Goal: Obtain resource: Download file/media

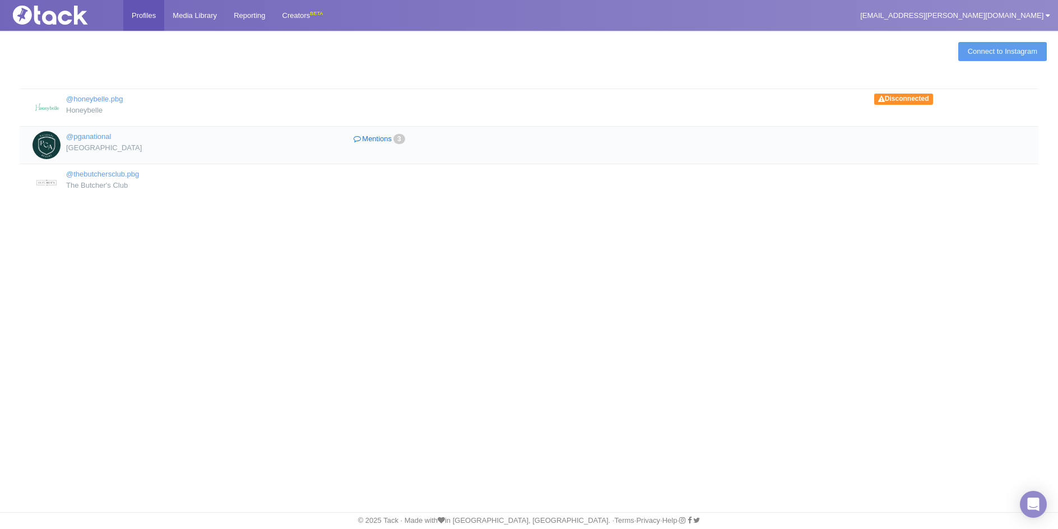
click at [383, 136] on link "Mentions 3" at bounding box center [380, 139] width 191 height 16
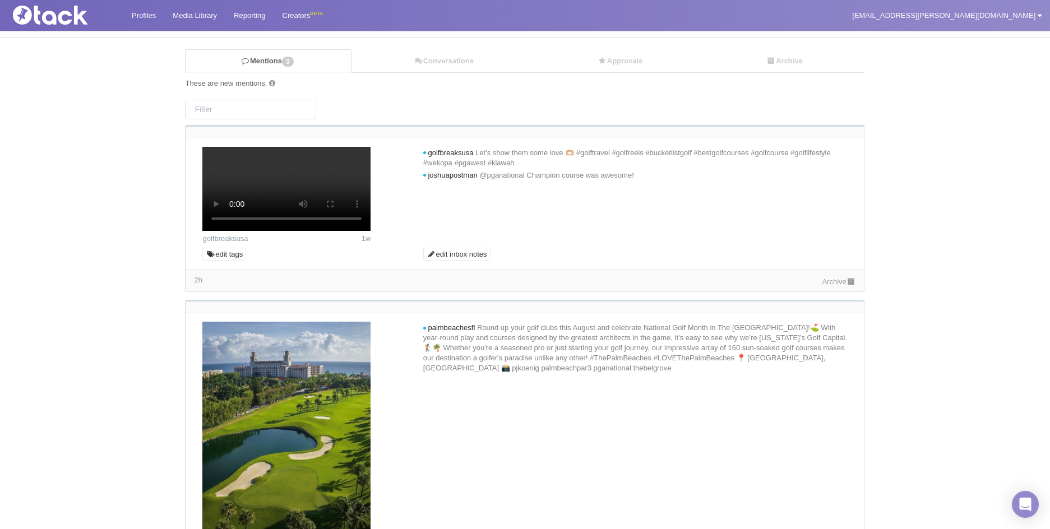
scroll to position [280, 0]
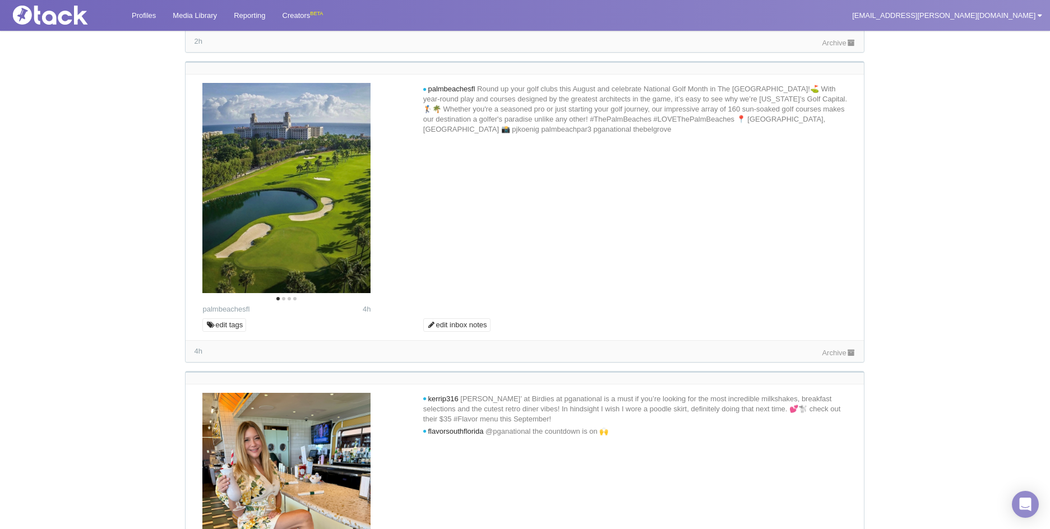
click at [836, 47] on link "Archive" at bounding box center [839, 43] width 34 height 8
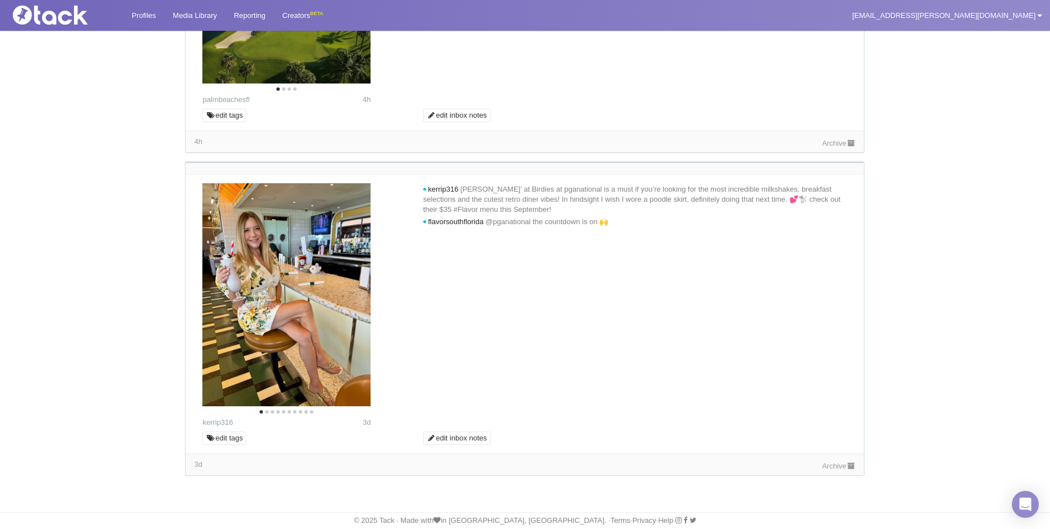
scroll to position [560, 0]
click at [207, 20] on link "Media Library" at bounding box center [194, 15] width 61 height 31
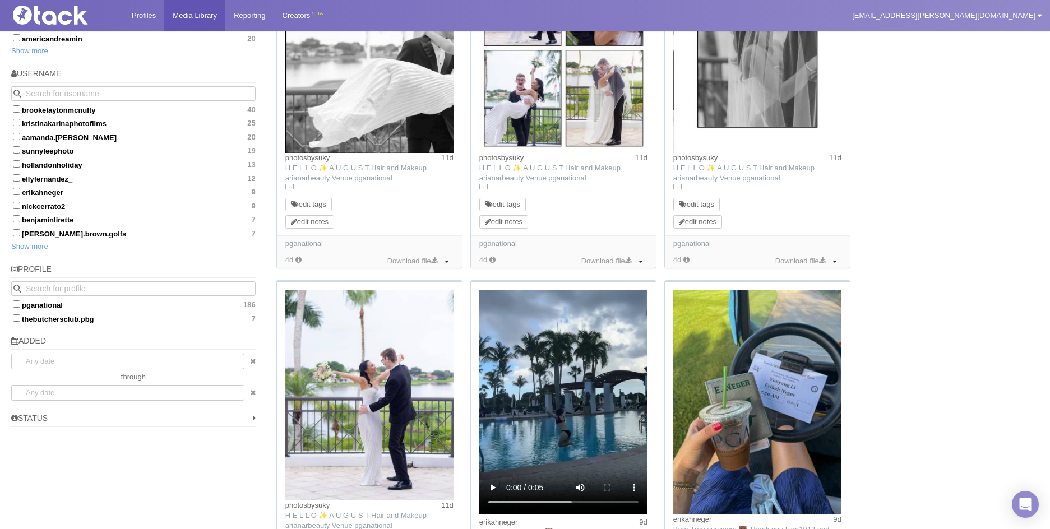
scroll to position [785, 0]
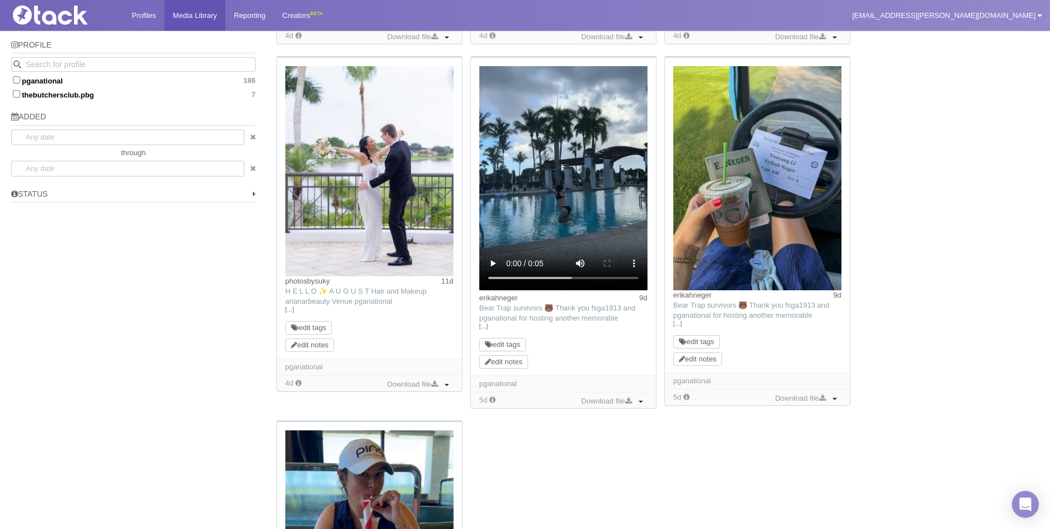
click at [740, 203] on img at bounding box center [757, 178] width 168 height 224
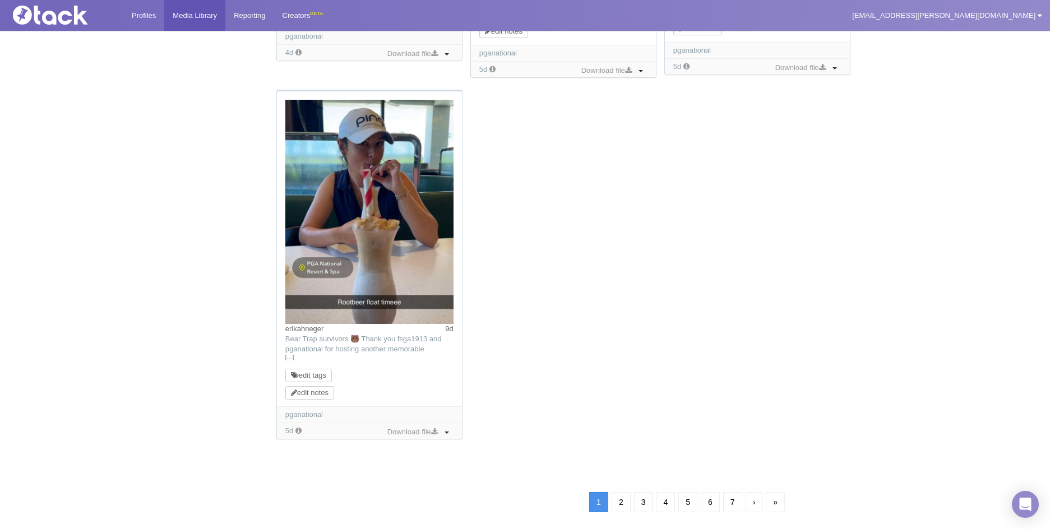
scroll to position [1121, 0]
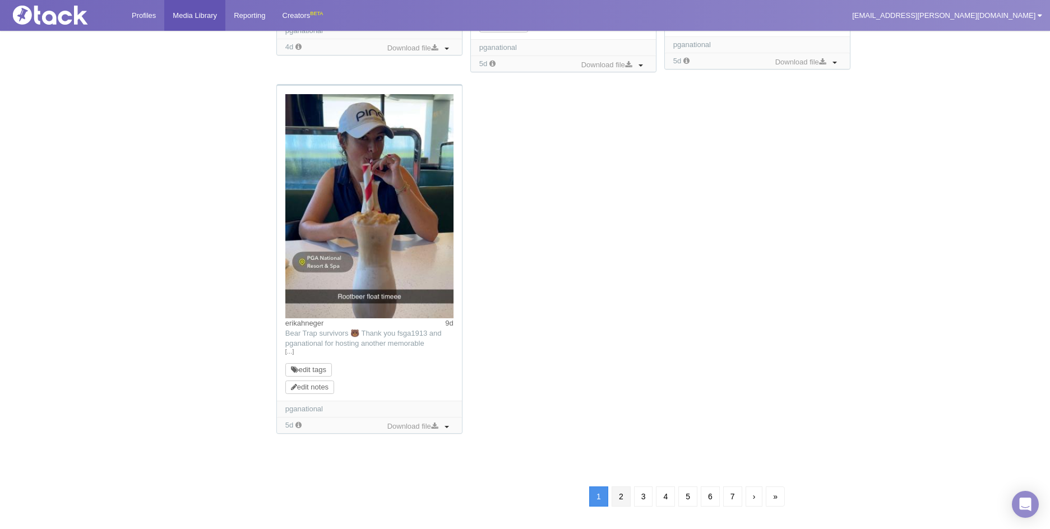
click at [620, 498] on link "2" at bounding box center [620, 496] width 19 height 20
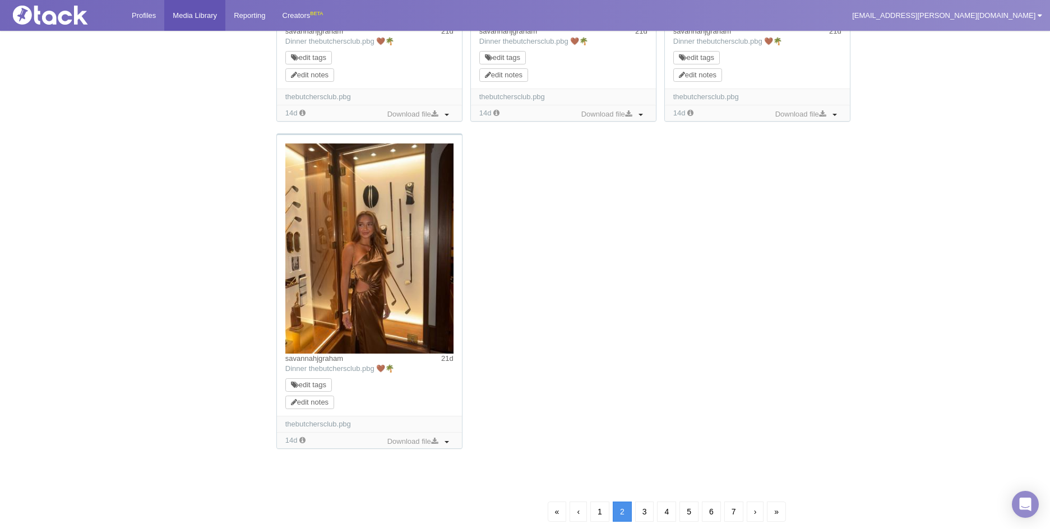
scroll to position [1089, 0]
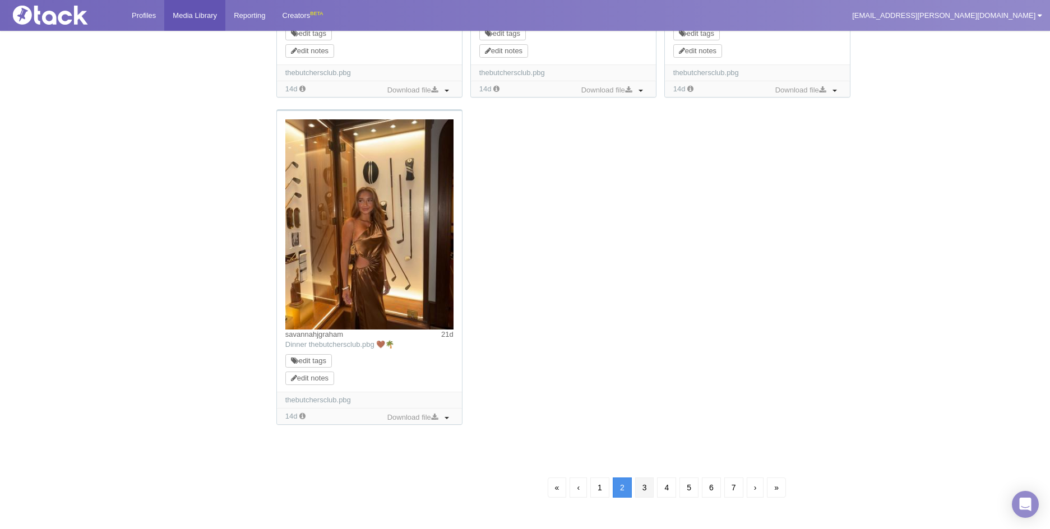
click at [646, 491] on link "3" at bounding box center [644, 487] width 19 height 20
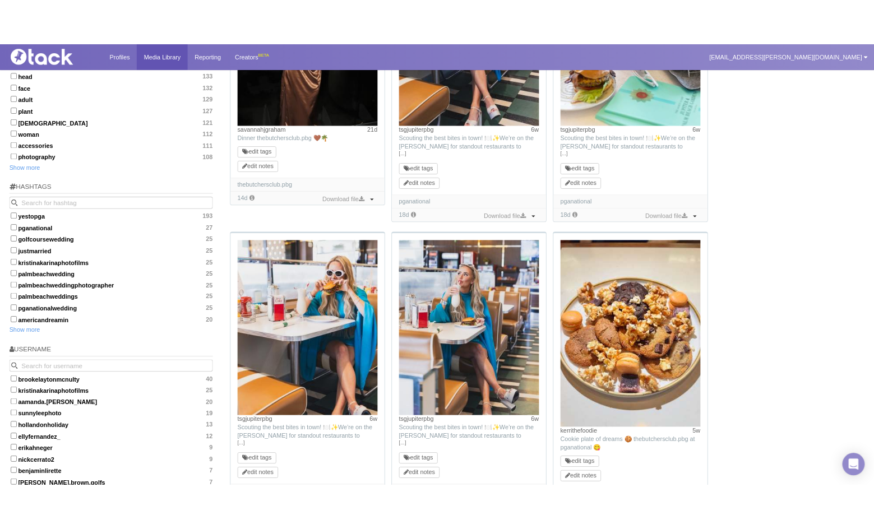
scroll to position [249, 0]
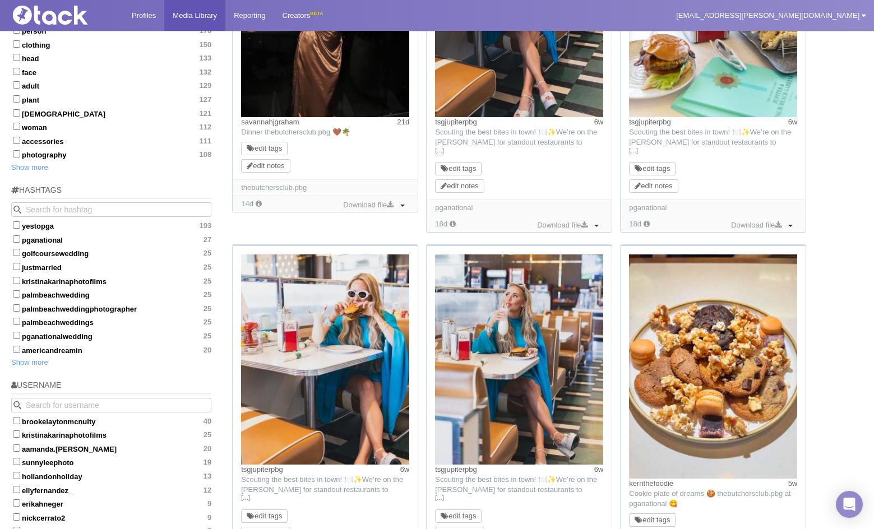
click at [498, 354] on img at bounding box center [519, 359] width 168 height 210
click at [476, 473] on link "tsgjupiterpbg" at bounding box center [455, 469] width 41 height 8
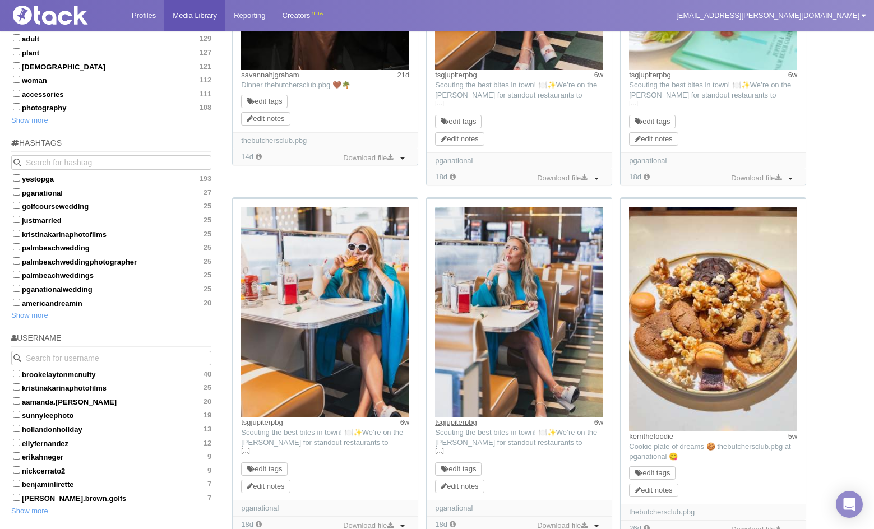
scroll to position [361, 0]
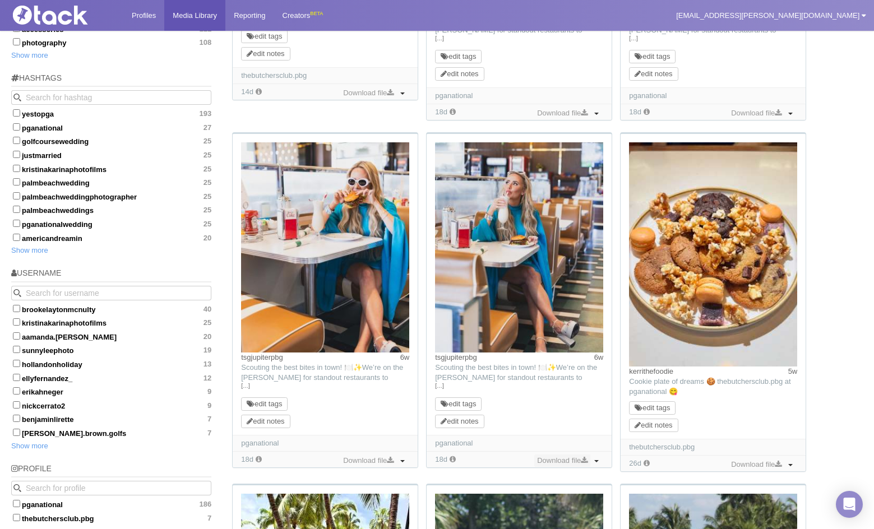
click at [576, 456] on link "Download file" at bounding box center [562, 460] width 56 height 12
drag, startPoint x: 488, startPoint y: 358, endPoint x: 428, endPoint y: 357, distance: 60.0
click at [428, 357] on div "tsgjupiterpbg 6w TikTok: […] edit tags edit notes" at bounding box center [518, 284] width 185 height 301
copy link "tsgjupiterpbg"
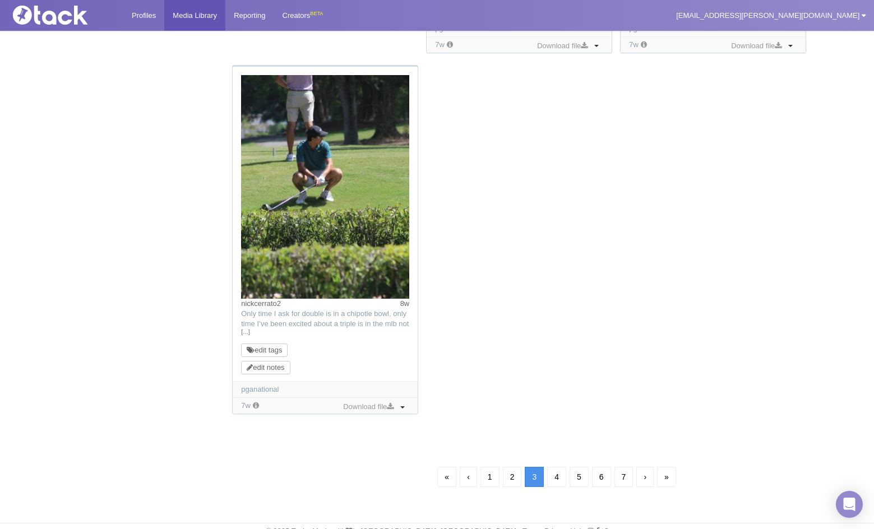
scroll to position [1152, 0]
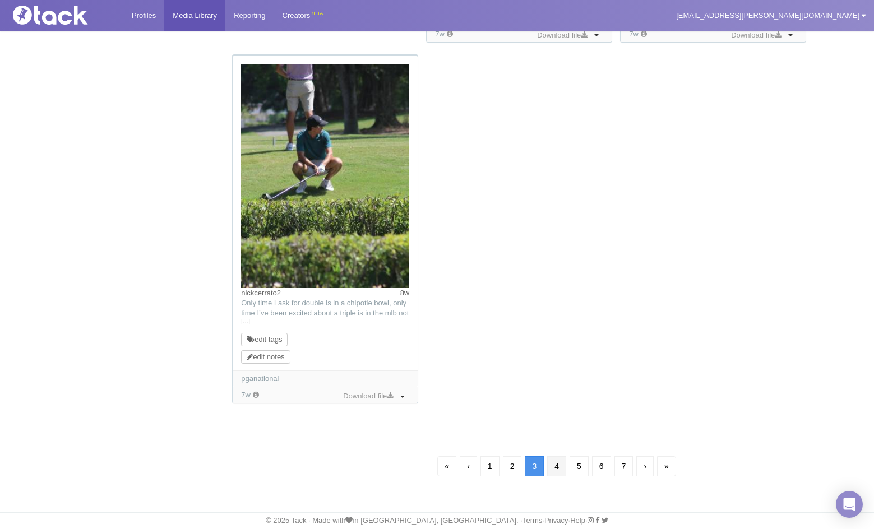
click at [554, 463] on link "4" at bounding box center [556, 466] width 19 height 20
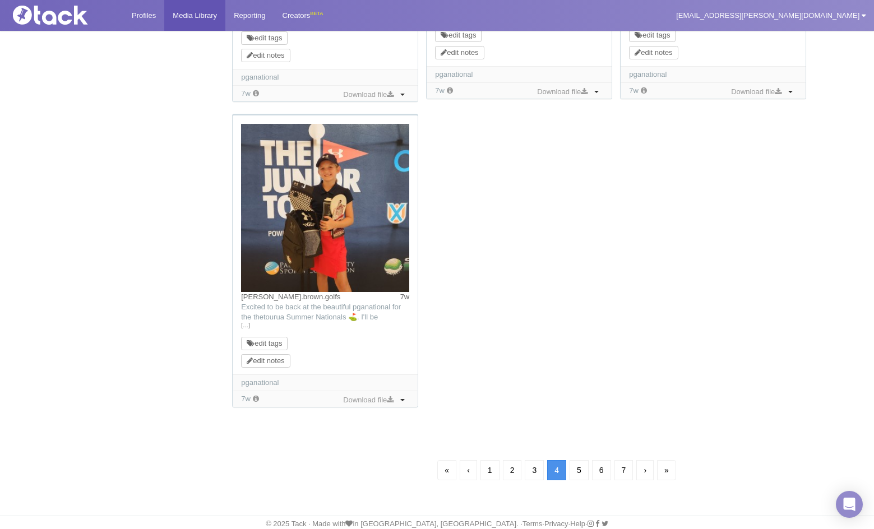
scroll to position [1066, 0]
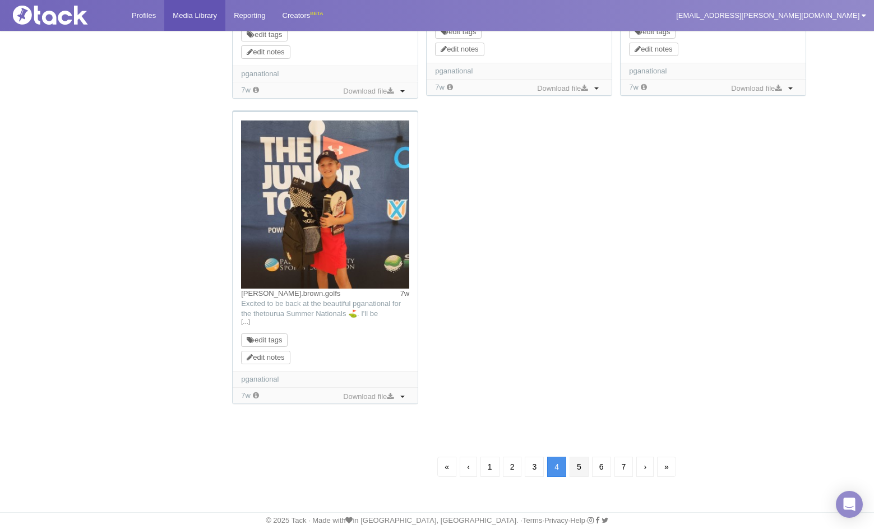
click at [577, 463] on link "5" at bounding box center [578, 467] width 19 height 20
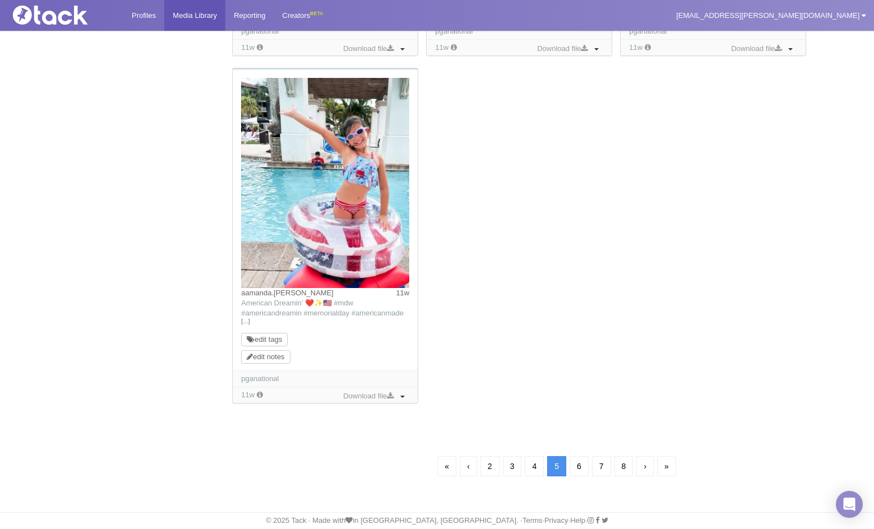
scroll to position [1079, 0]
click at [573, 463] on link "6" at bounding box center [578, 466] width 19 height 20
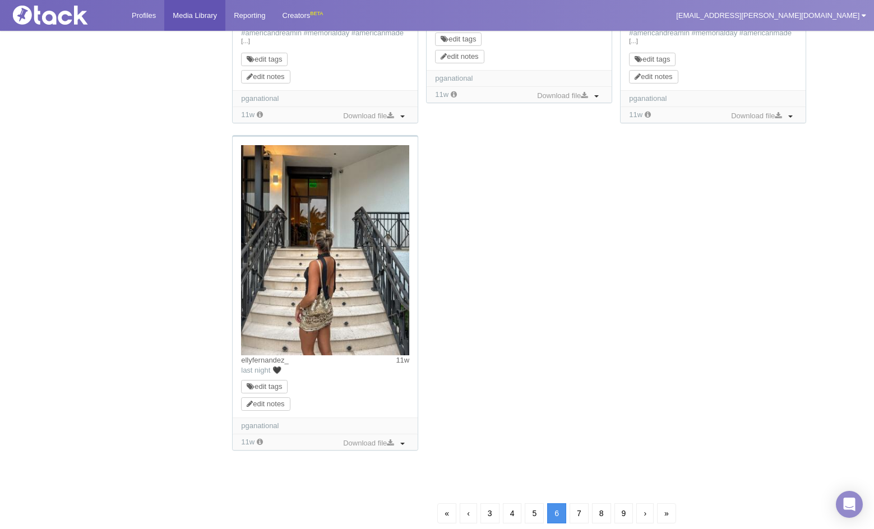
scroll to position [1101, 0]
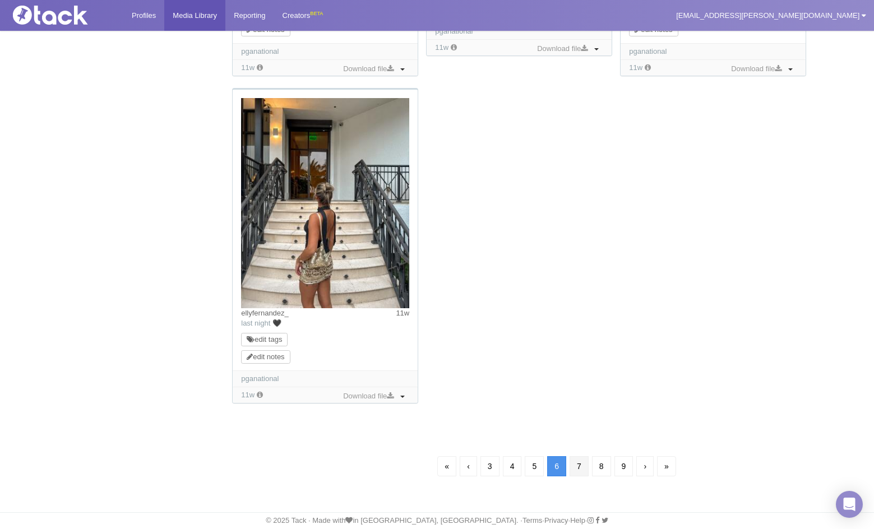
click at [579, 467] on link "7" at bounding box center [578, 466] width 19 height 20
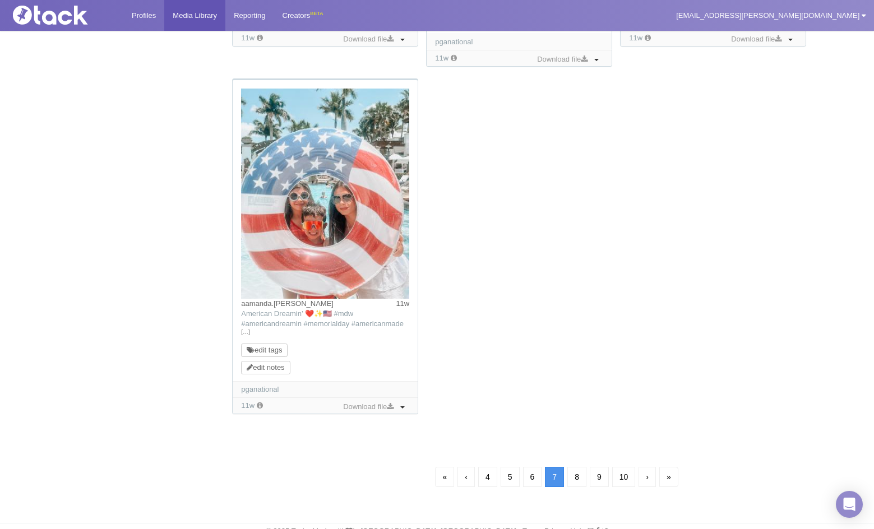
scroll to position [1121, 0]
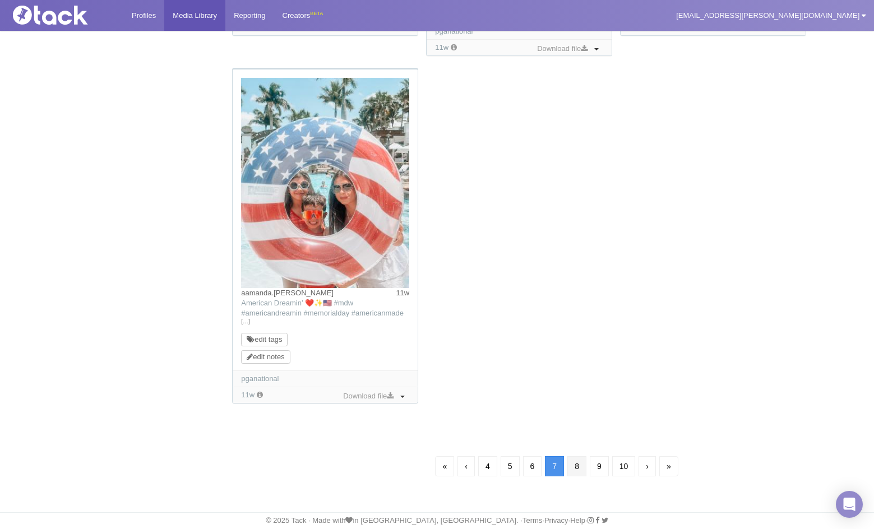
click at [574, 465] on link "8" at bounding box center [576, 466] width 19 height 20
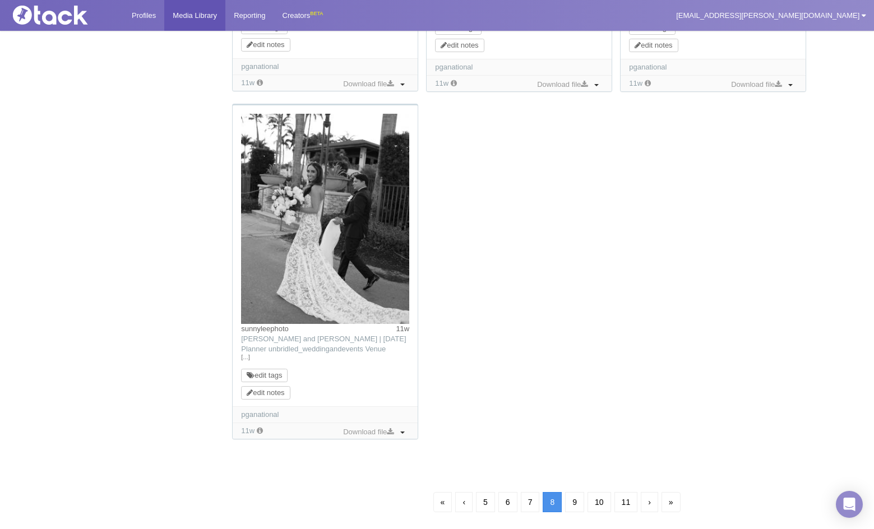
scroll to position [1089, 0]
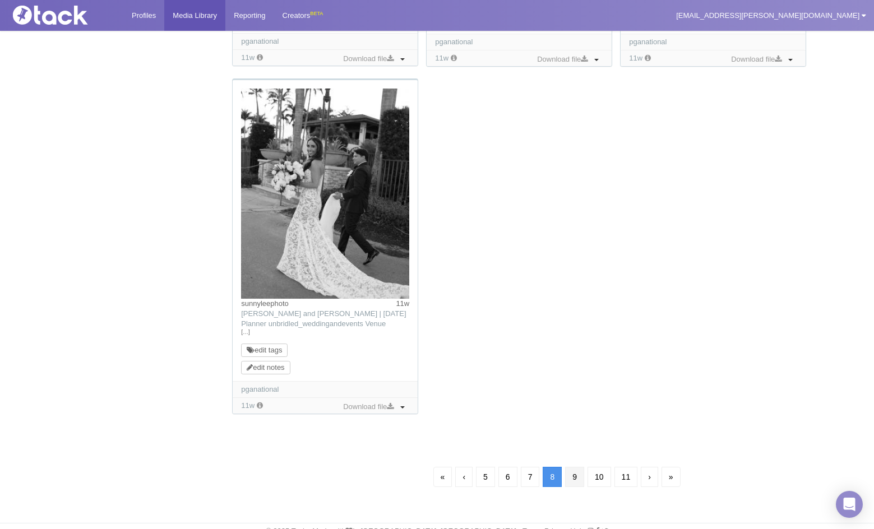
click at [565, 477] on link "9" at bounding box center [574, 477] width 19 height 20
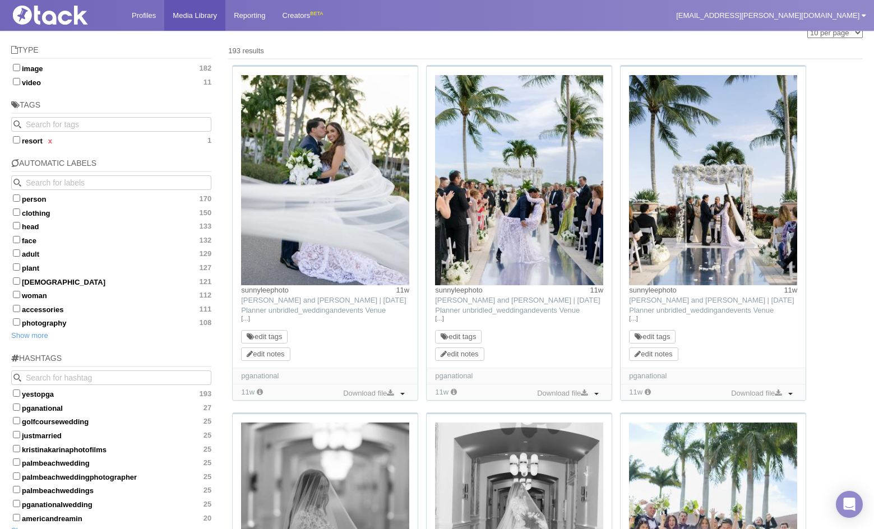
click at [326, 185] on img at bounding box center [325, 180] width 168 height 210
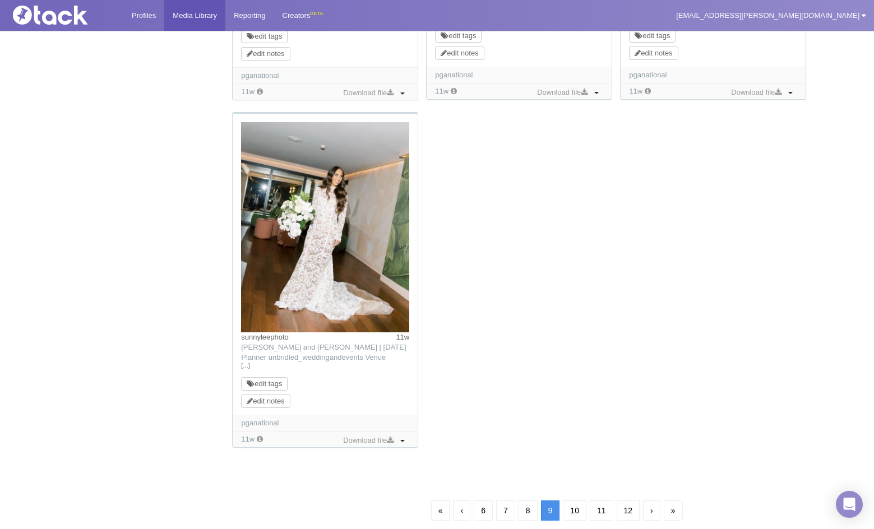
scroll to position [1121, 0]
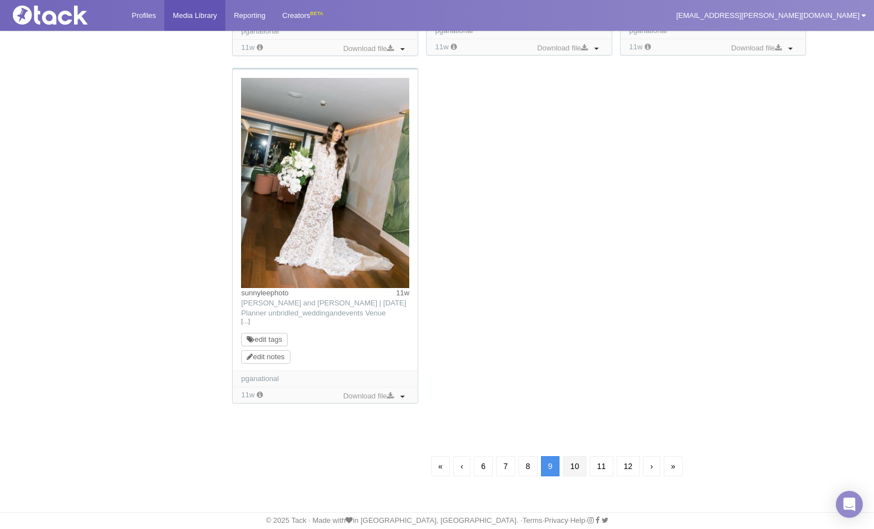
click at [578, 469] on link "10" at bounding box center [575, 466] width 24 height 20
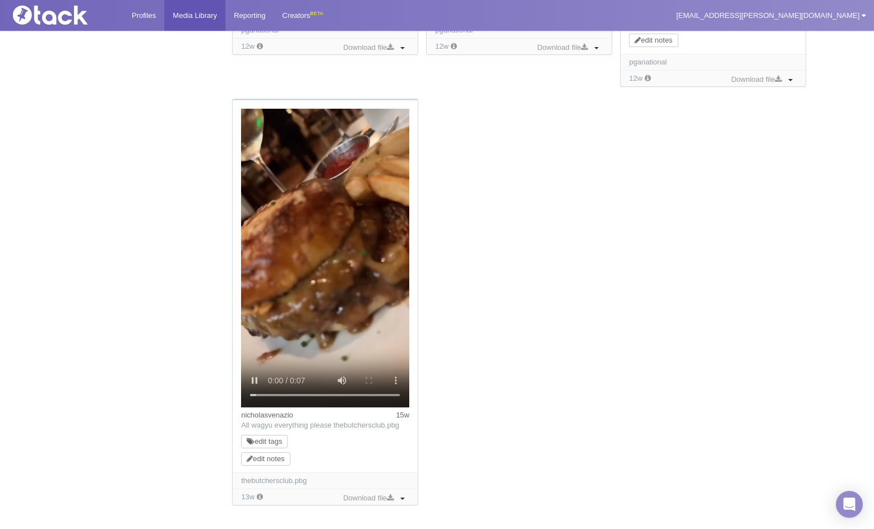
scroll to position [1135, 0]
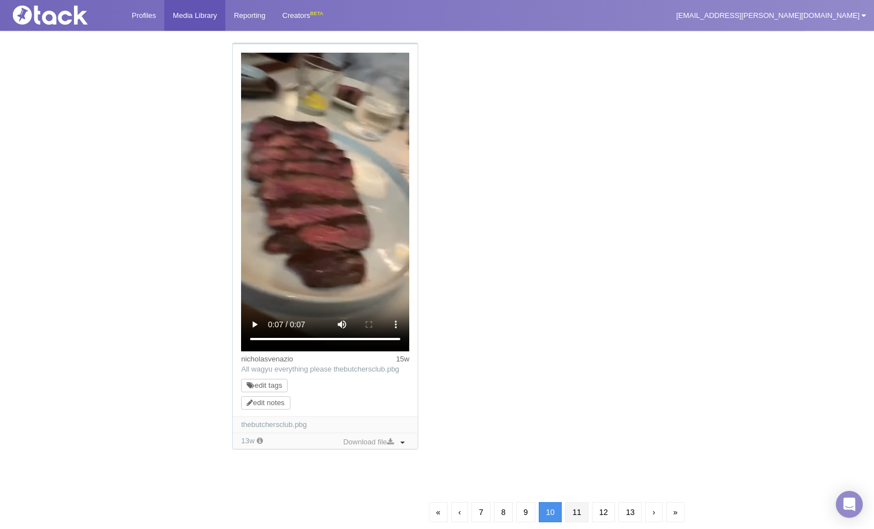
click at [571, 519] on link "11" at bounding box center [577, 512] width 24 height 20
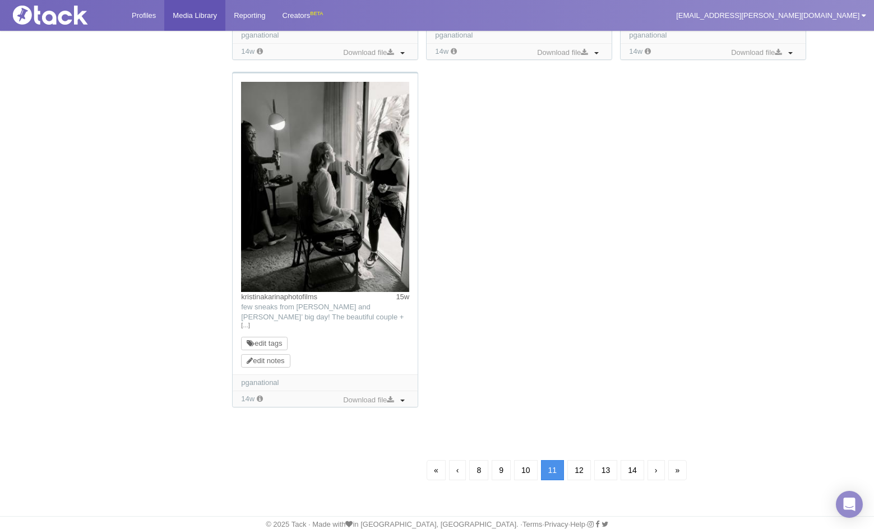
scroll to position [1121, 0]
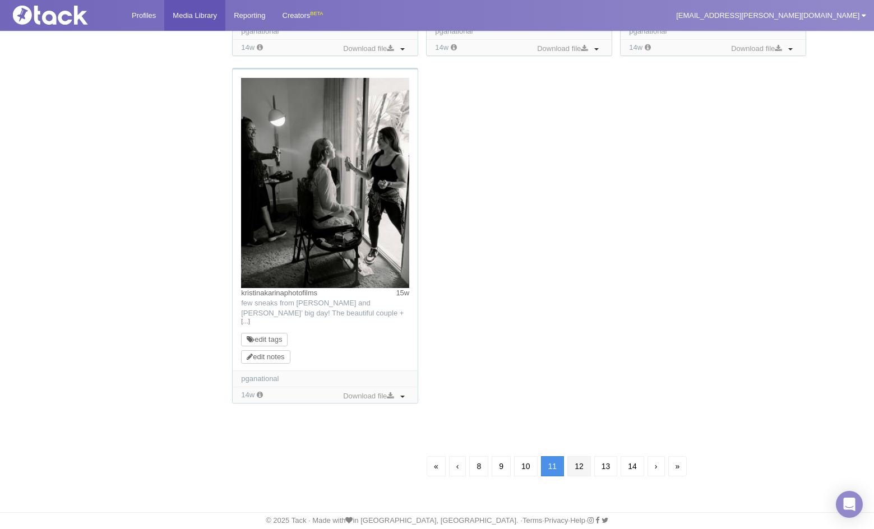
click at [584, 466] on link "12" at bounding box center [579, 466] width 24 height 20
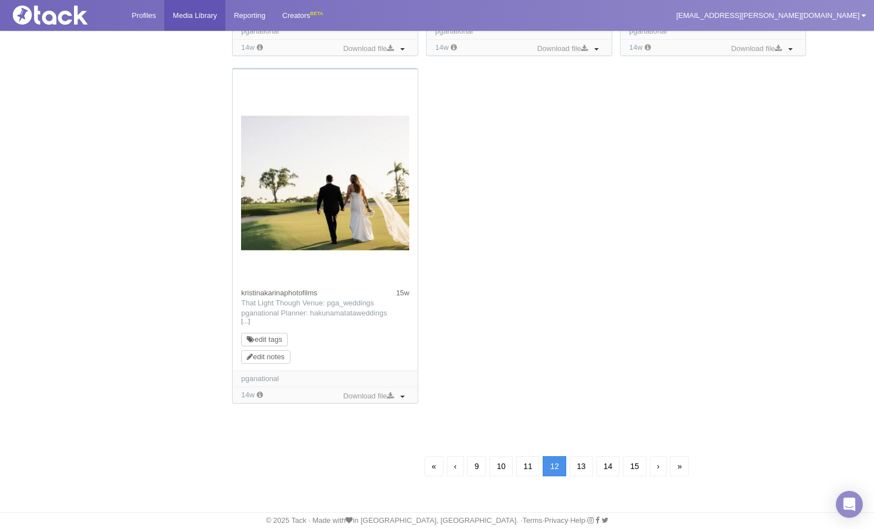
scroll to position [81, 0]
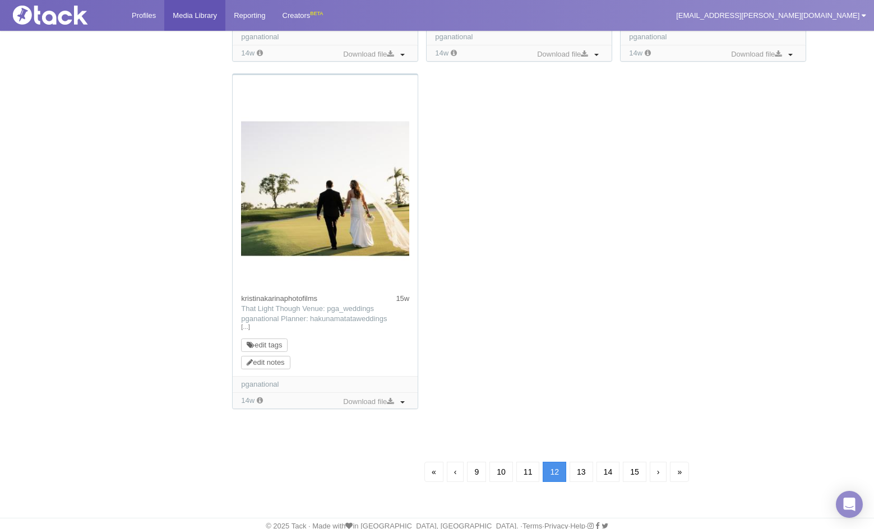
scroll to position [1121, 0]
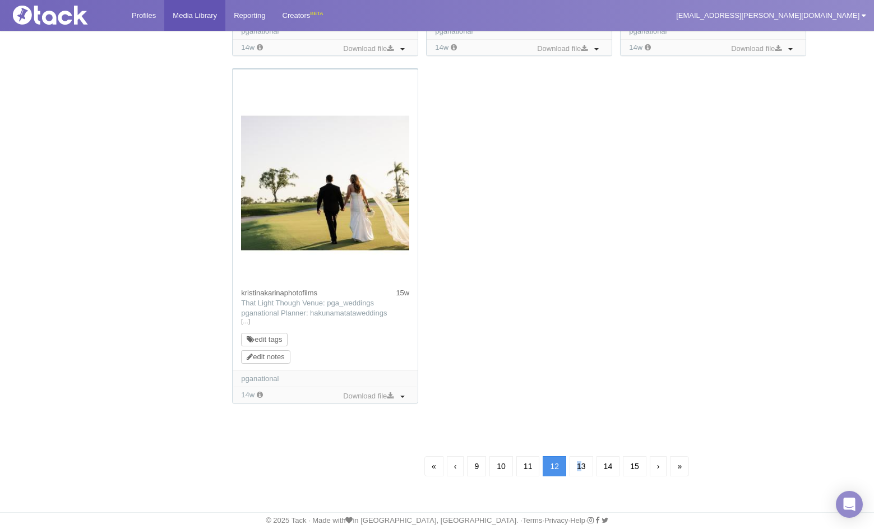
click at [582, 464] on link "13" at bounding box center [581, 466] width 24 height 20
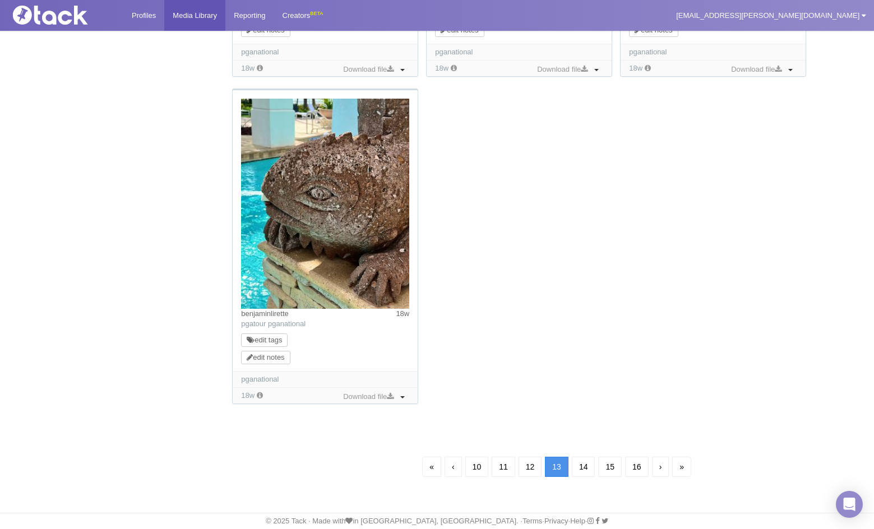
scroll to position [1171, 0]
click at [587, 465] on link "14" at bounding box center [584, 466] width 24 height 20
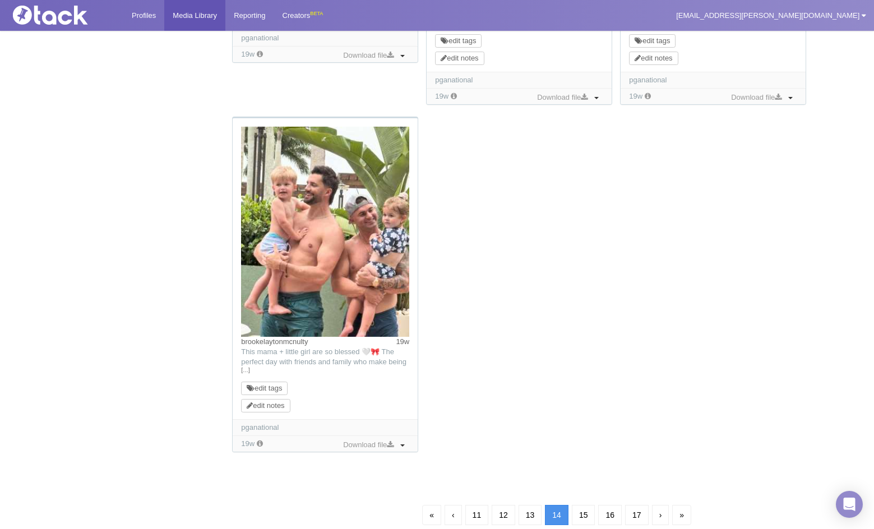
scroll to position [1059, 0]
